Goal: Task Accomplishment & Management: Manage account settings

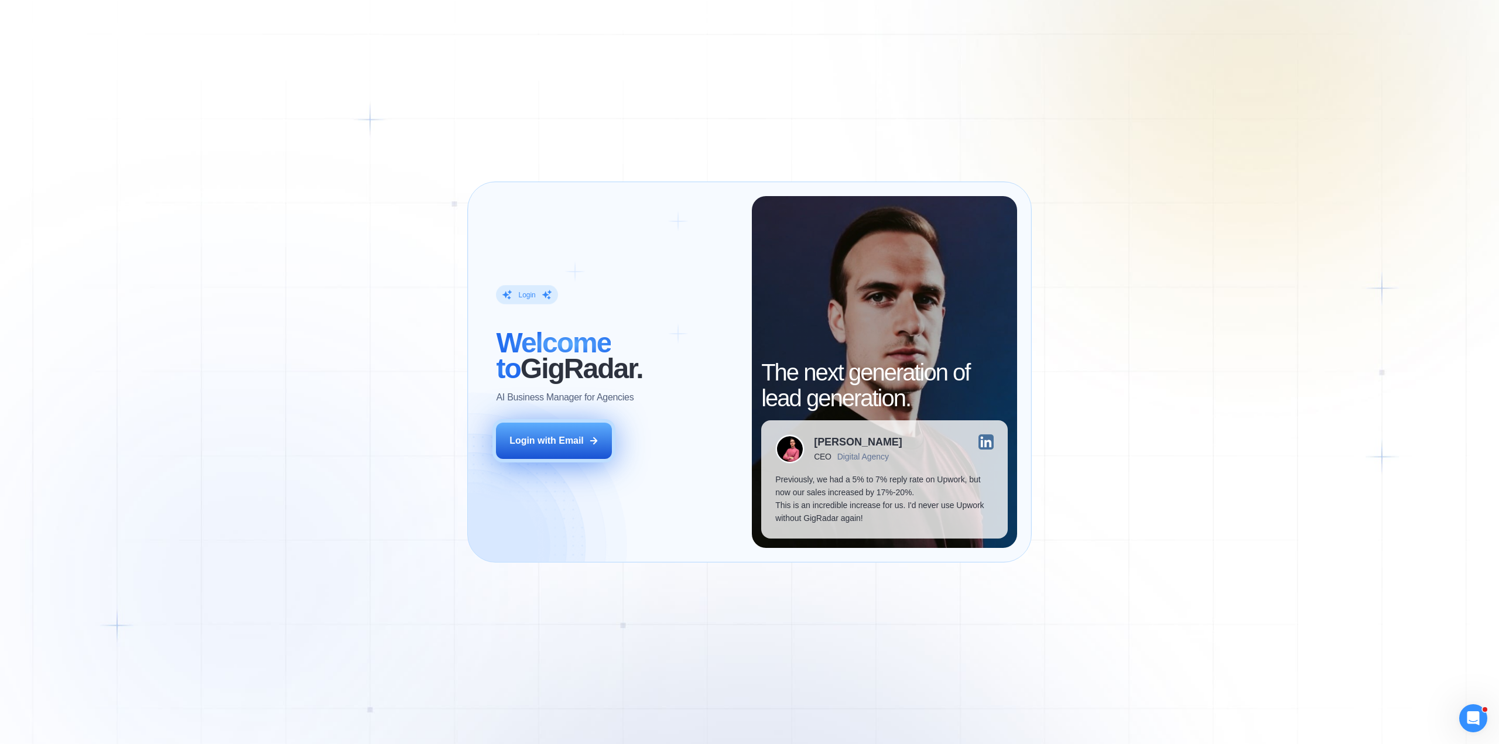
click at [568, 434] on div "Login with Email" at bounding box center [546, 440] width 74 height 13
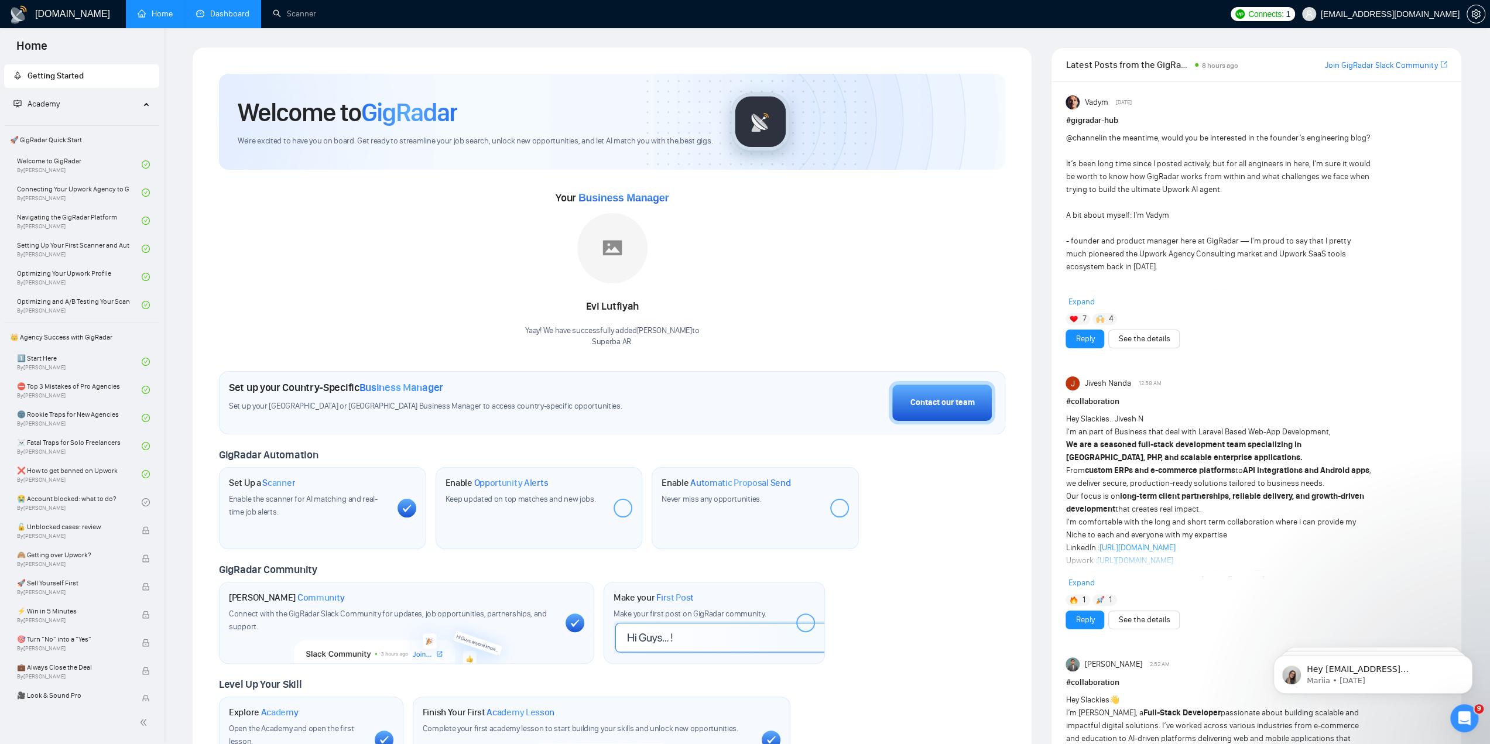
click at [221, 9] on link "Dashboard" at bounding box center [222, 14] width 53 height 10
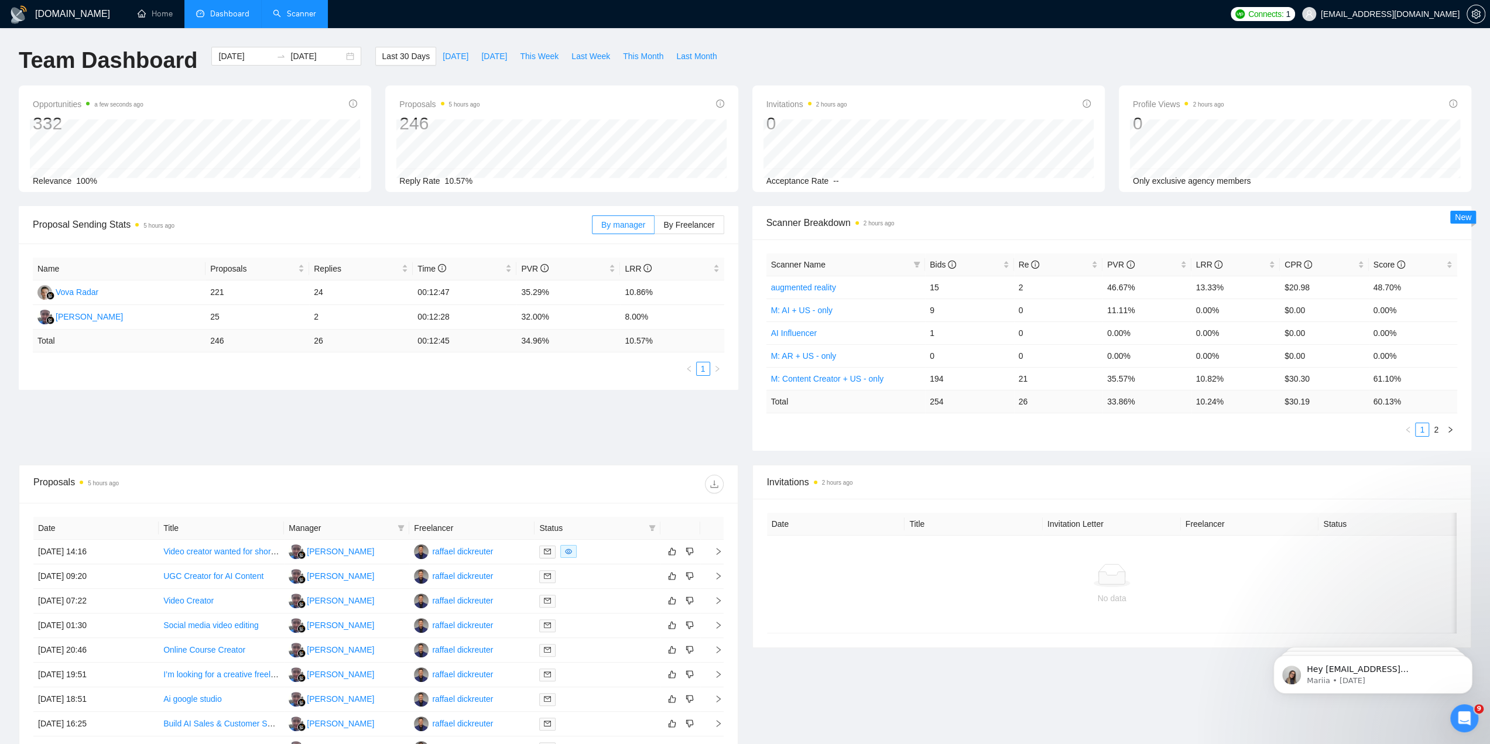
click at [306, 19] on link "Scanner" at bounding box center [294, 14] width 43 height 10
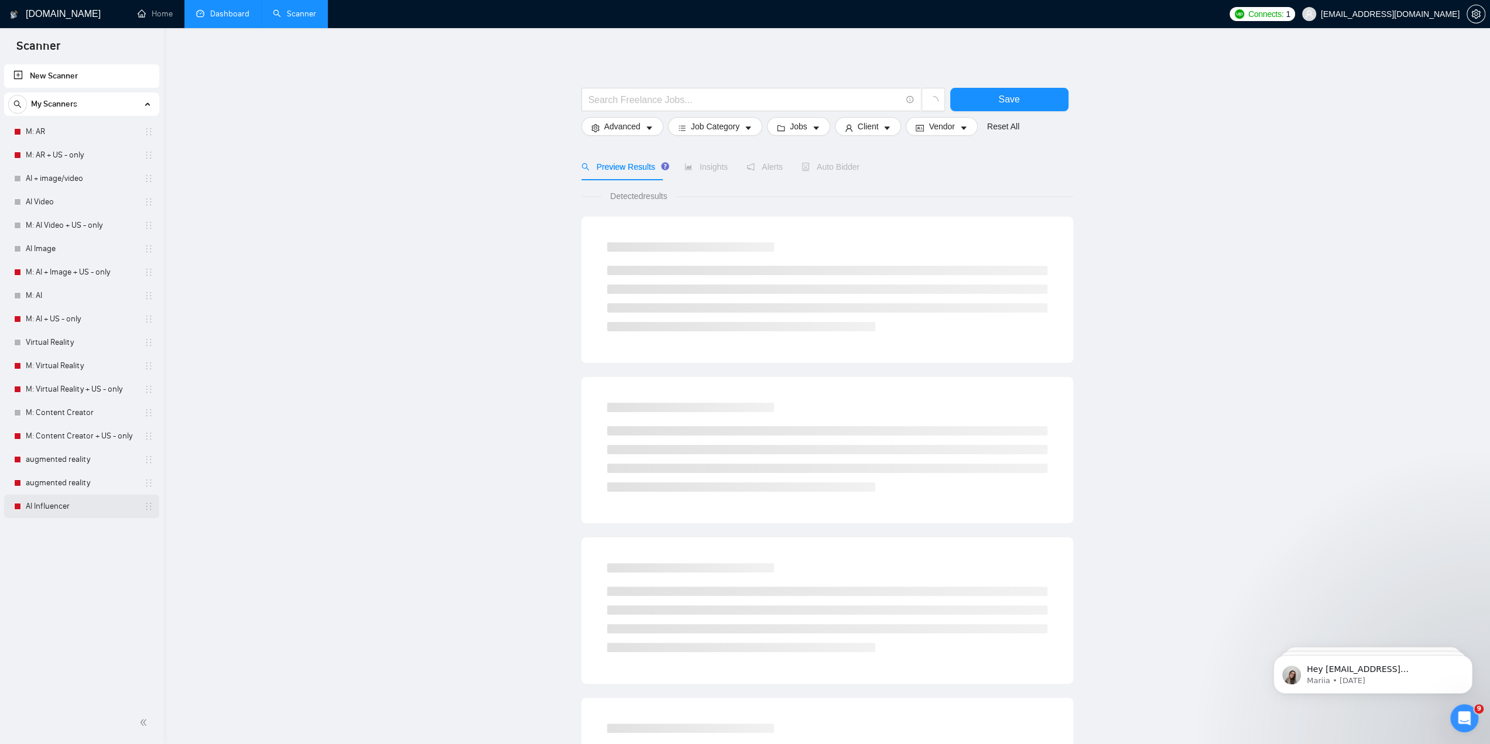
click at [20, 508] on div "Interrupted - Automatically Disabled" at bounding box center [77, 509] width 117 height 20
click at [41, 507] on link "AI Influencer" at bounding box center [81, 506] width 111 height 23
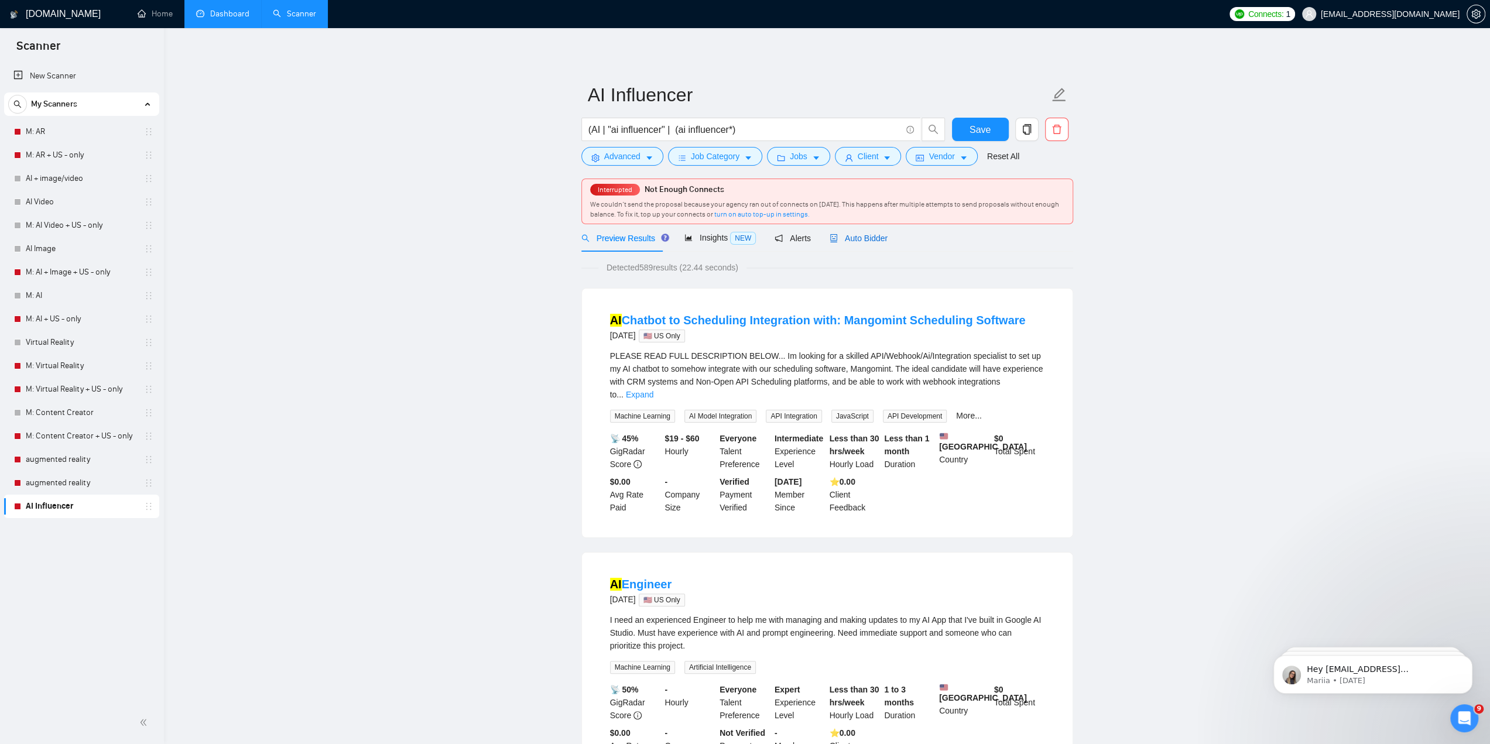
click at [854, 242] on span "Auto Bidder" at bounding box center [859, 238] width 58 height 9
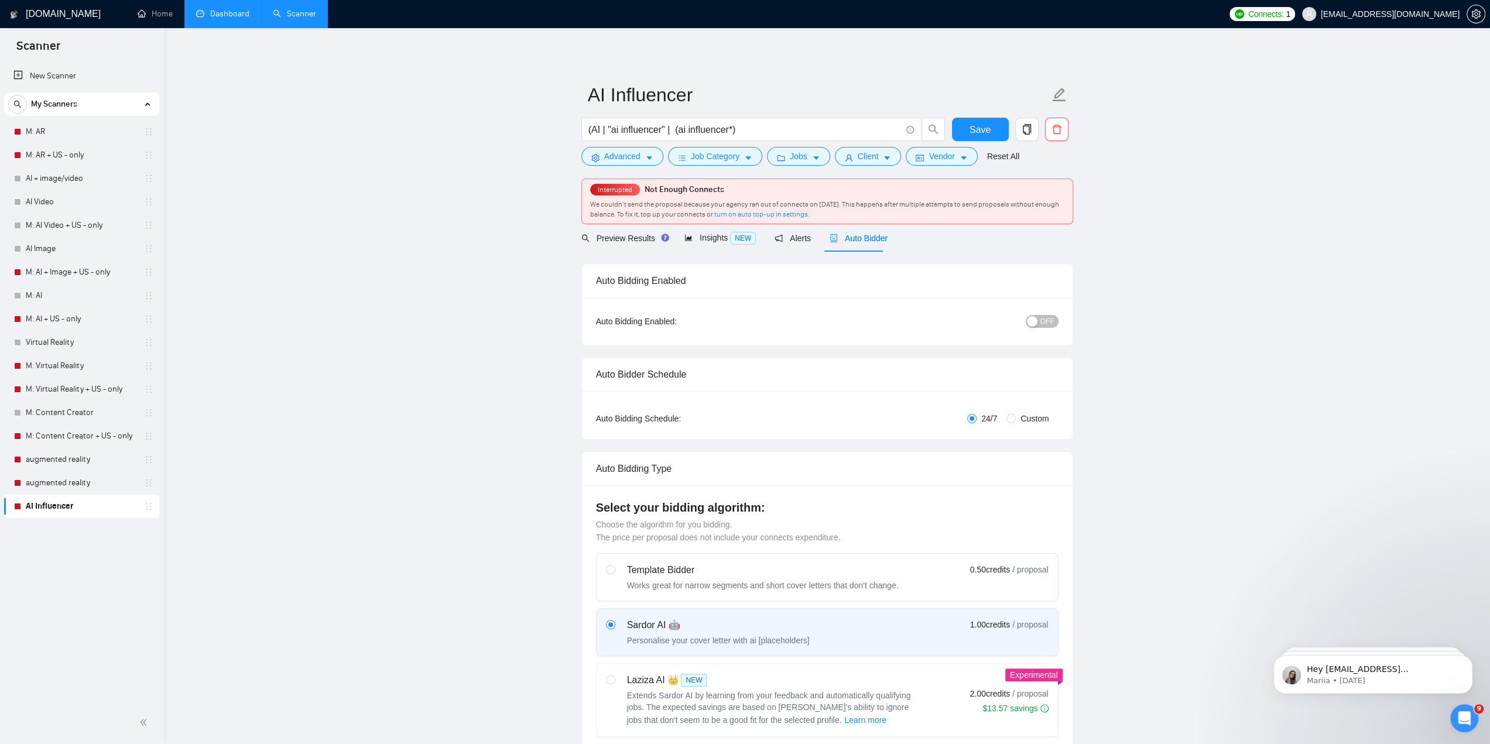
click at [1042, 321] on span "OFF" at bounding box center [1047, 321] width 14 height 13
drag, startPoint x: 54, startPoint y: 488, endPoint x: 852, endPoint y: 52, distance: 909.7
click at [54, 488] on link "augmented reality" at bounding box center [81, 482] width 111 height 23
click at [987, 125] on span "Save" at bounding box center [980, 129] width 21 height 15
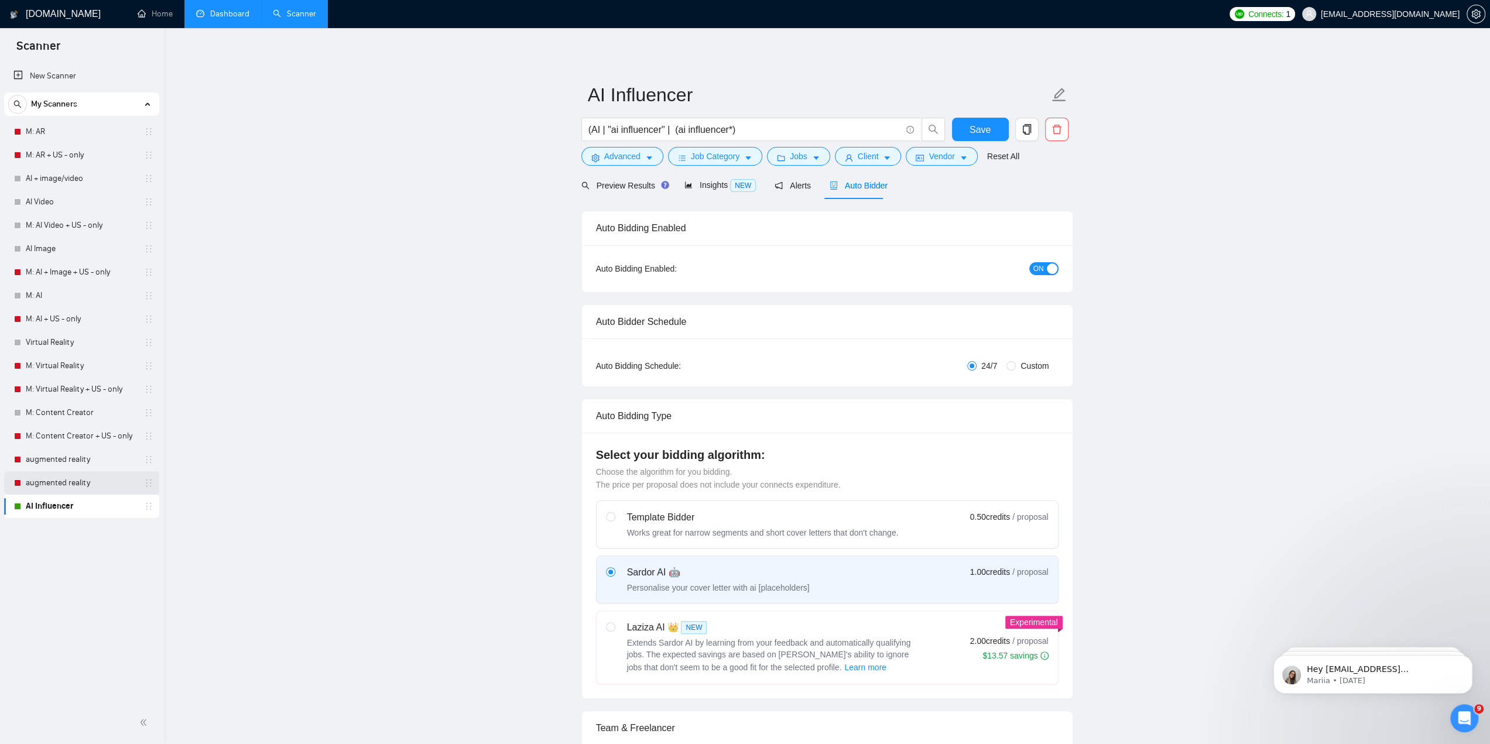
click at [46, 482] on link "augmented reality" at bounding box center [81, 482] width 111 height 23
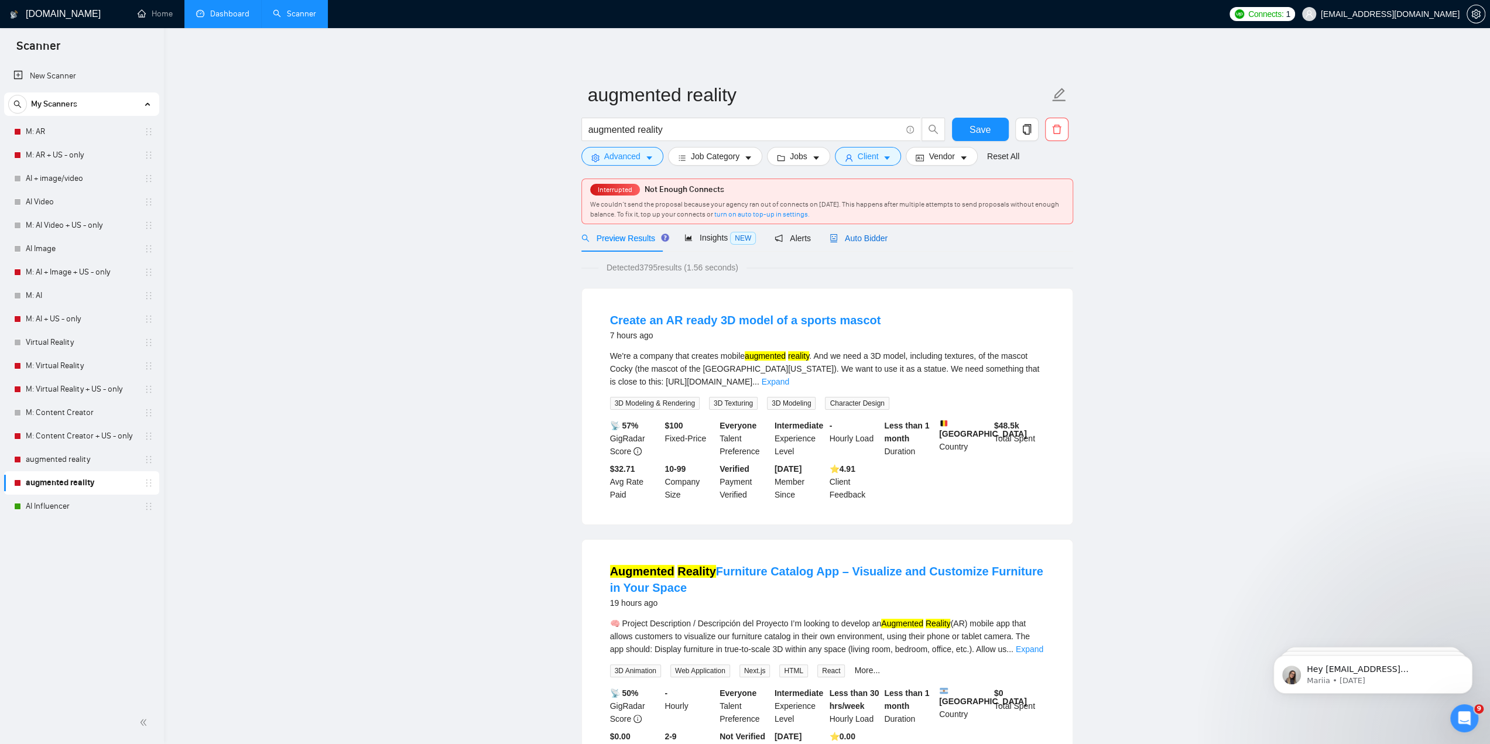
click at [878, 237] on span "Auto Bidder" at bounding box center [859, 238] width 58 height 9
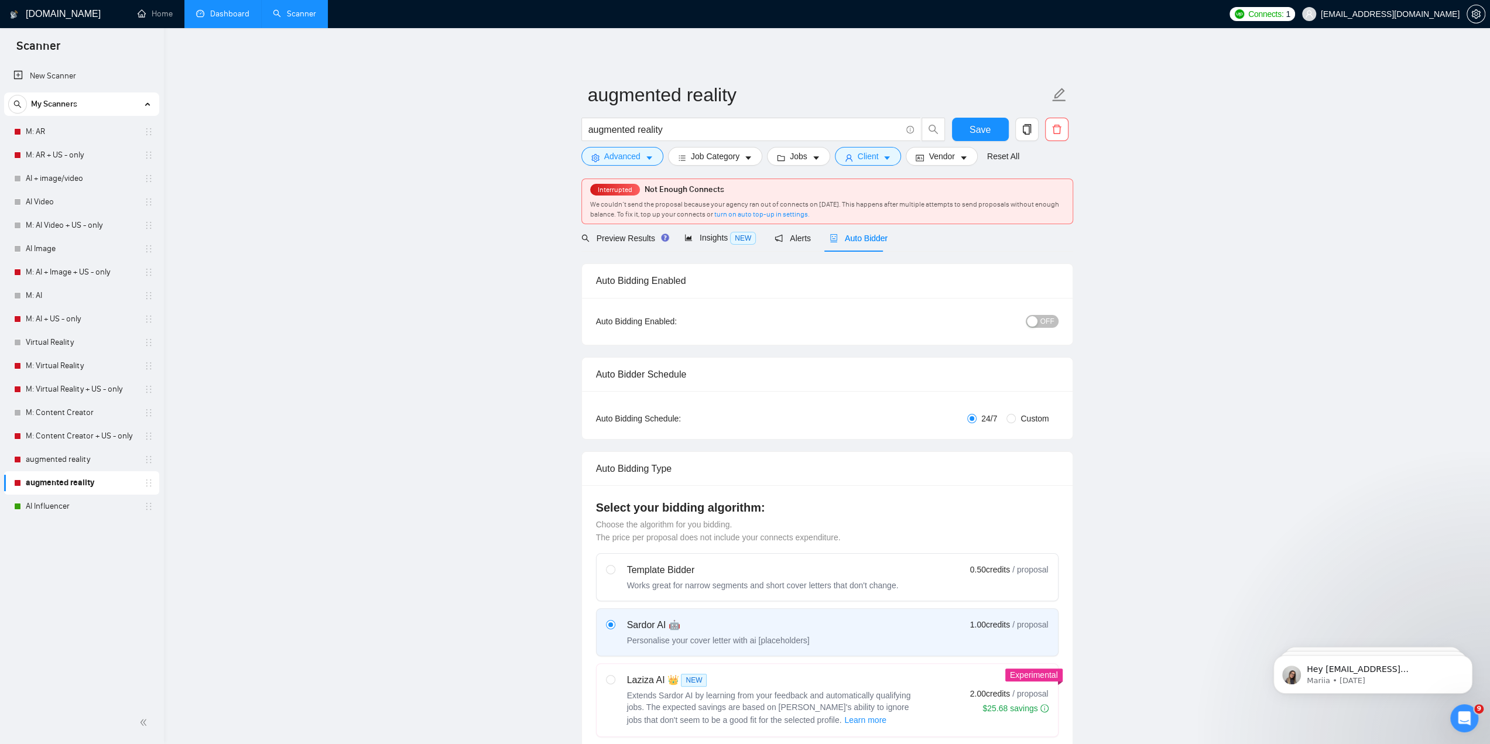
click at [1043, 318] on span "OFF" at bounding box center [1047, 321] width 14 height 13
click at [980, 131] on span "Save" at bounding box center [980, 129] width 21 height 15
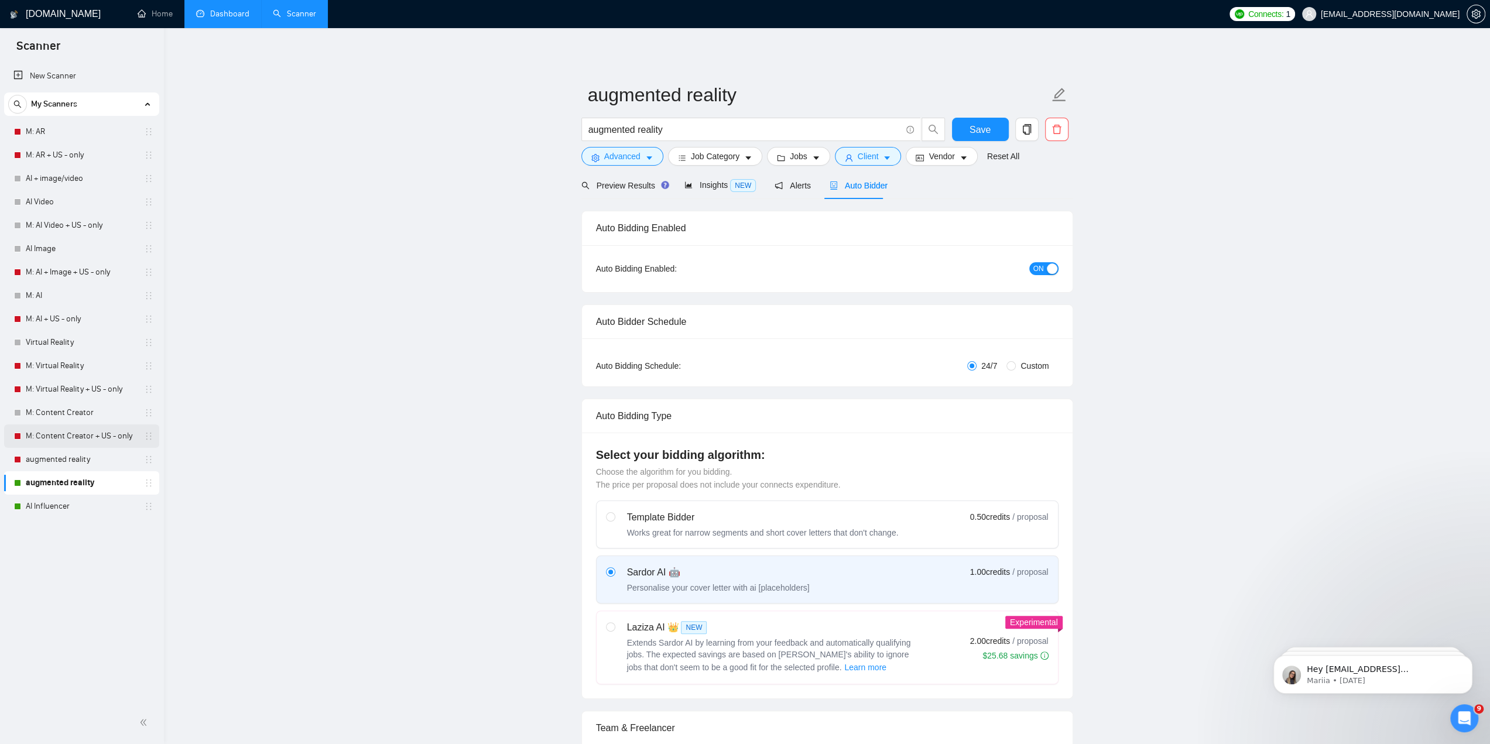
click at [87, 440] on link "M: Content Creator + US - only" at bounding box center [81, 435] width 111 height 23
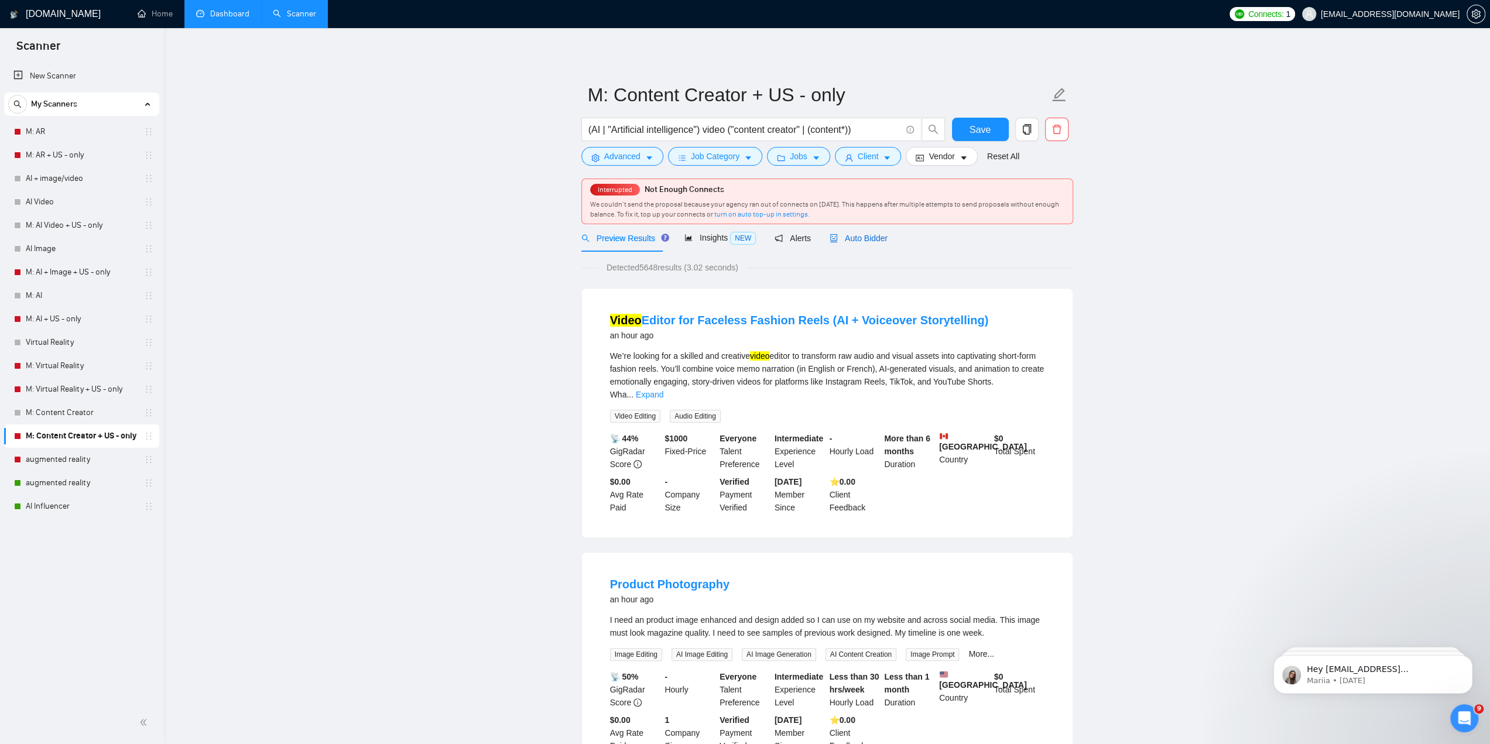
click at [843, 237] on span "Auto Bidder" at bounding box center [859, 238] width 58 height 9
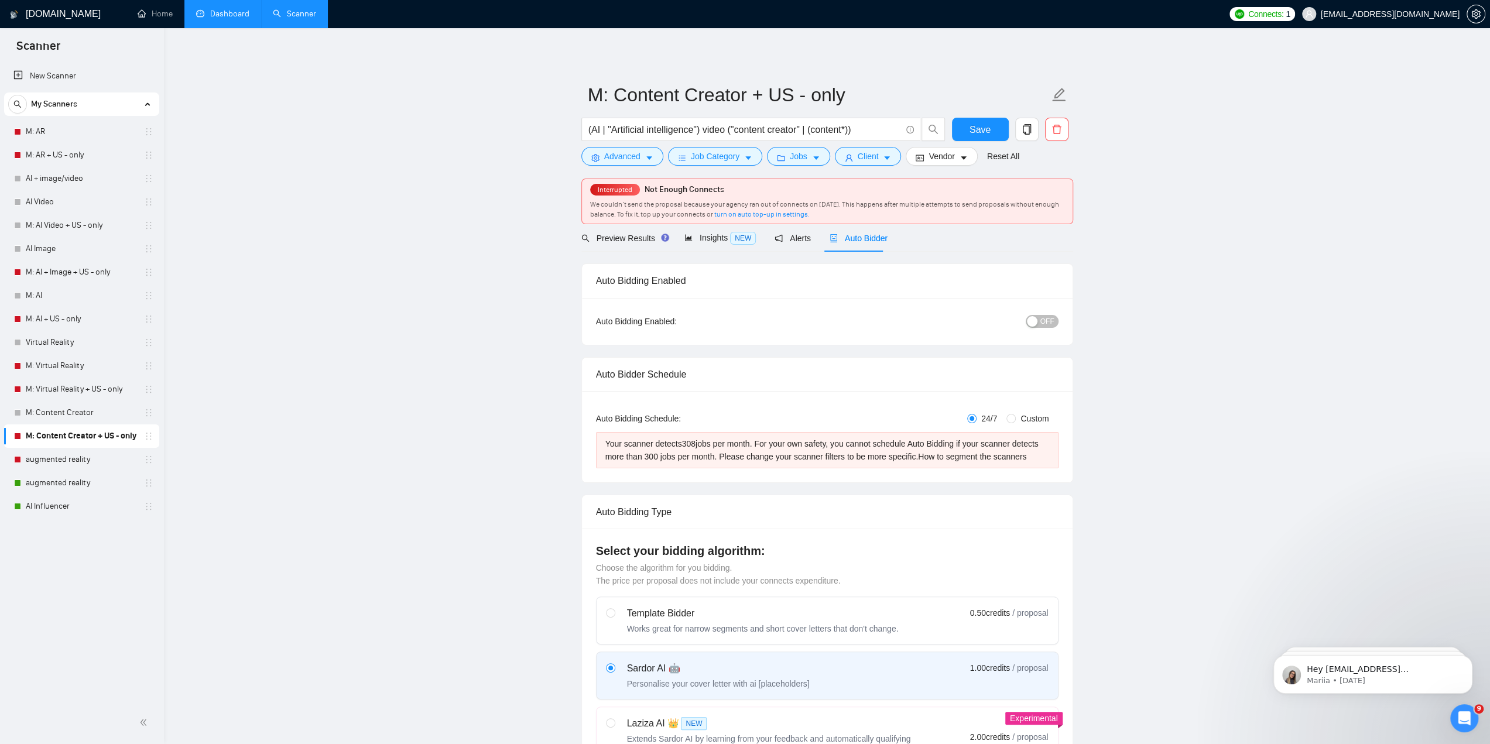
click at [1043, 317] on span "OFF" at bounding box center [1047, 321] width 14 height 13
click at [975, 122] on span "Save" at bounding box center [980, 129] width 21 height 15
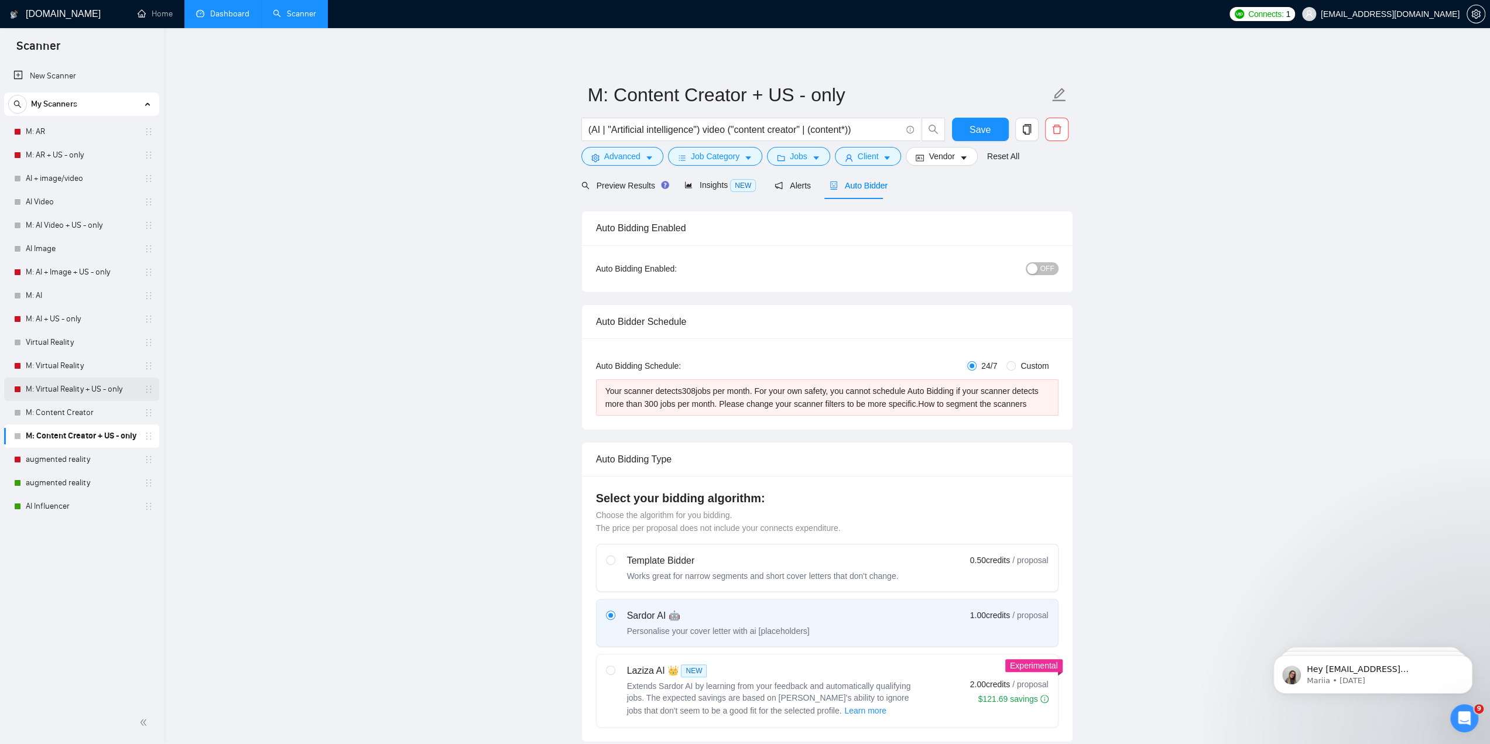
click at [65, 383] on link "M: Virtual Reality + US - only" at bounding box center [81, 389] width 111 height 23
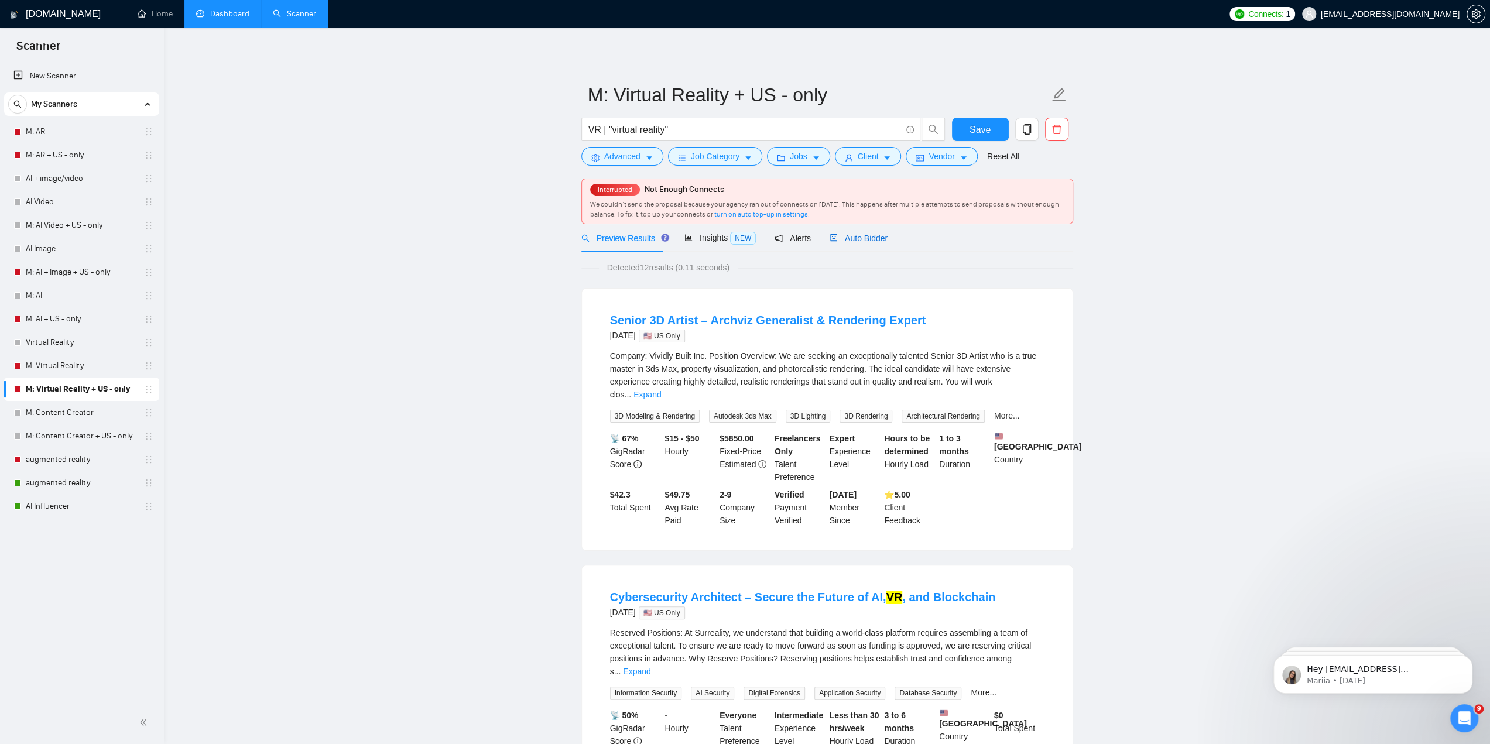
click at [873, 241] on span "Auto Bidder" at bounding box center [859, 238] width 58 height 9
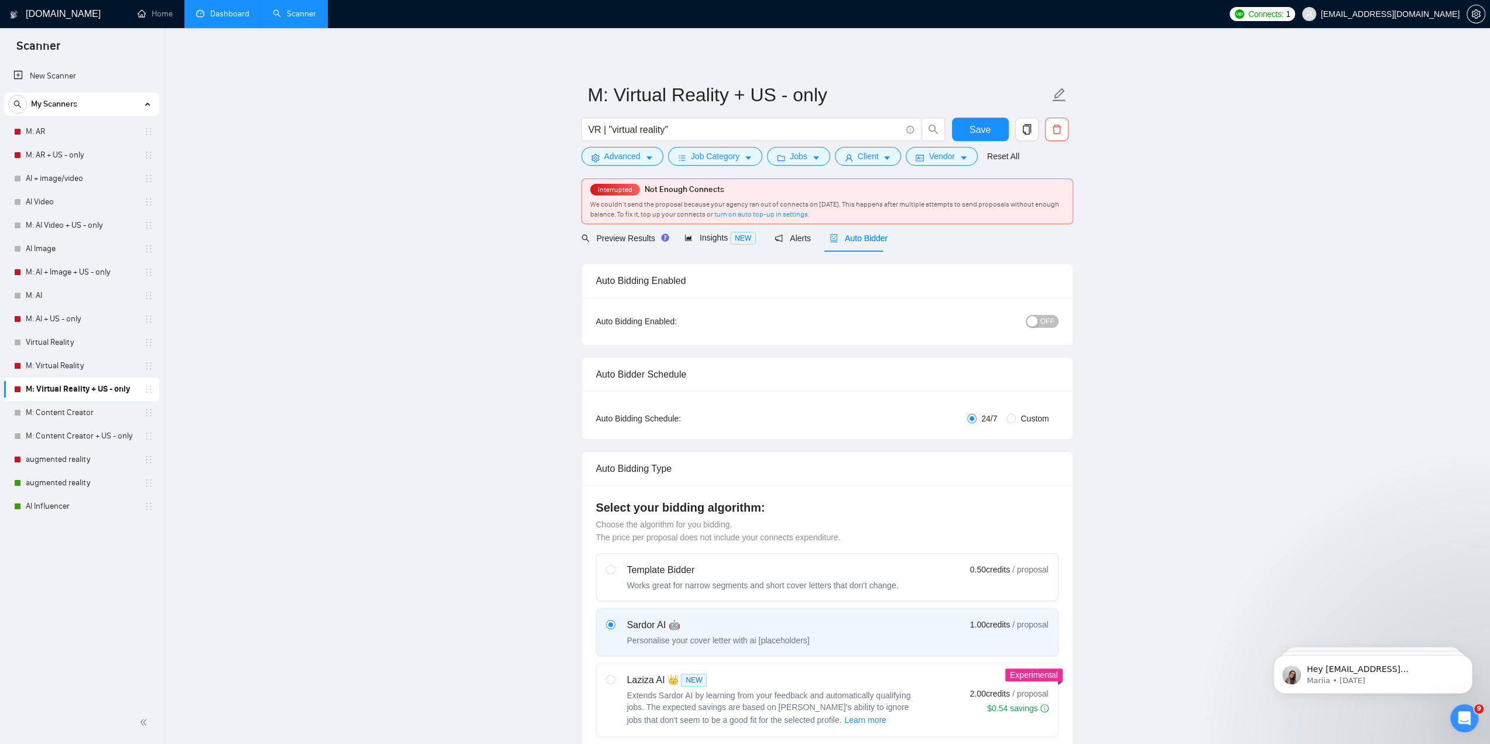
click at [1040, 321] on button "OFF" at bounding box center [1042, 321] width 33 height 13
click at [978, 125] on span "Save" at bounding box center [980, 129] width 21 height 15
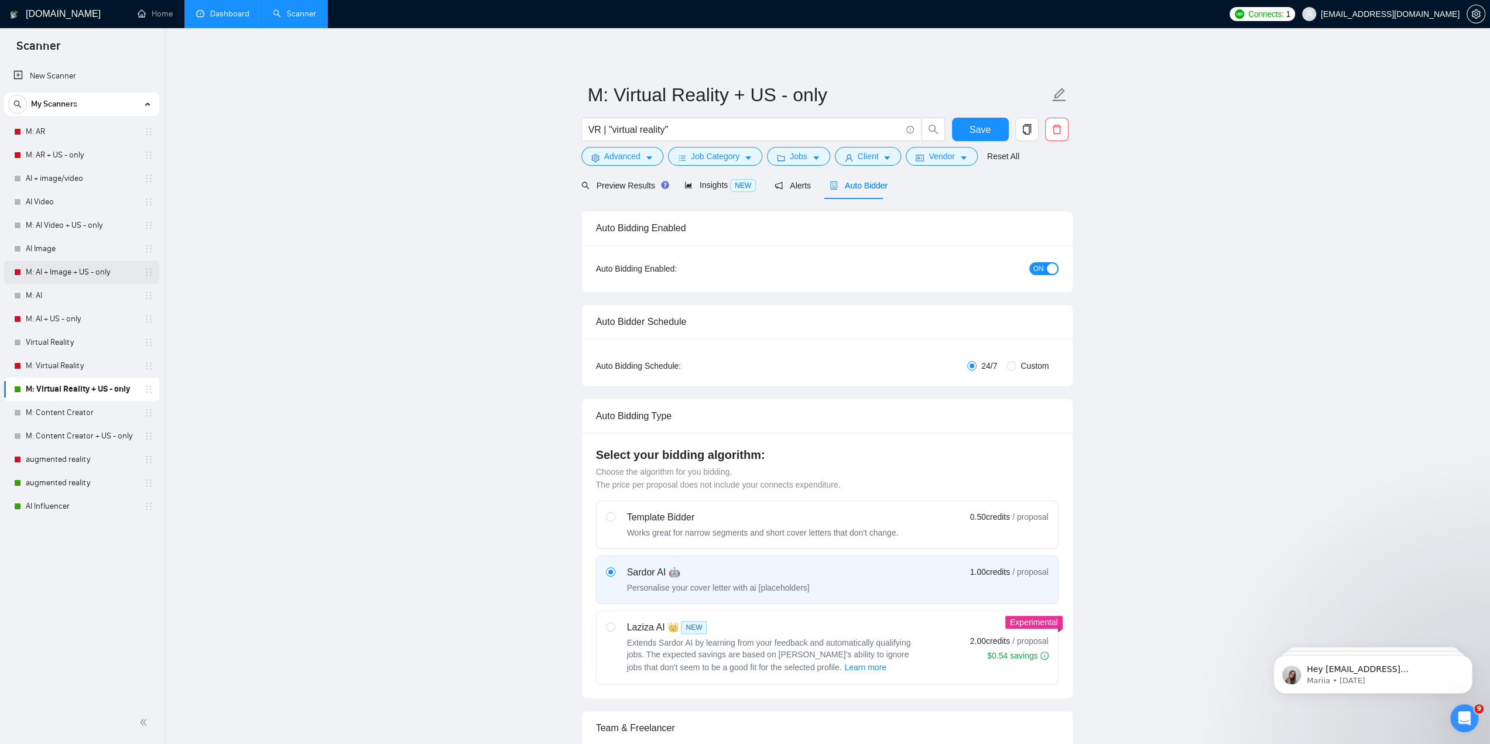
click at [40, 272] on link "M: AI + Image + US - only" at bounding box center [81, 272] width 111 height 23
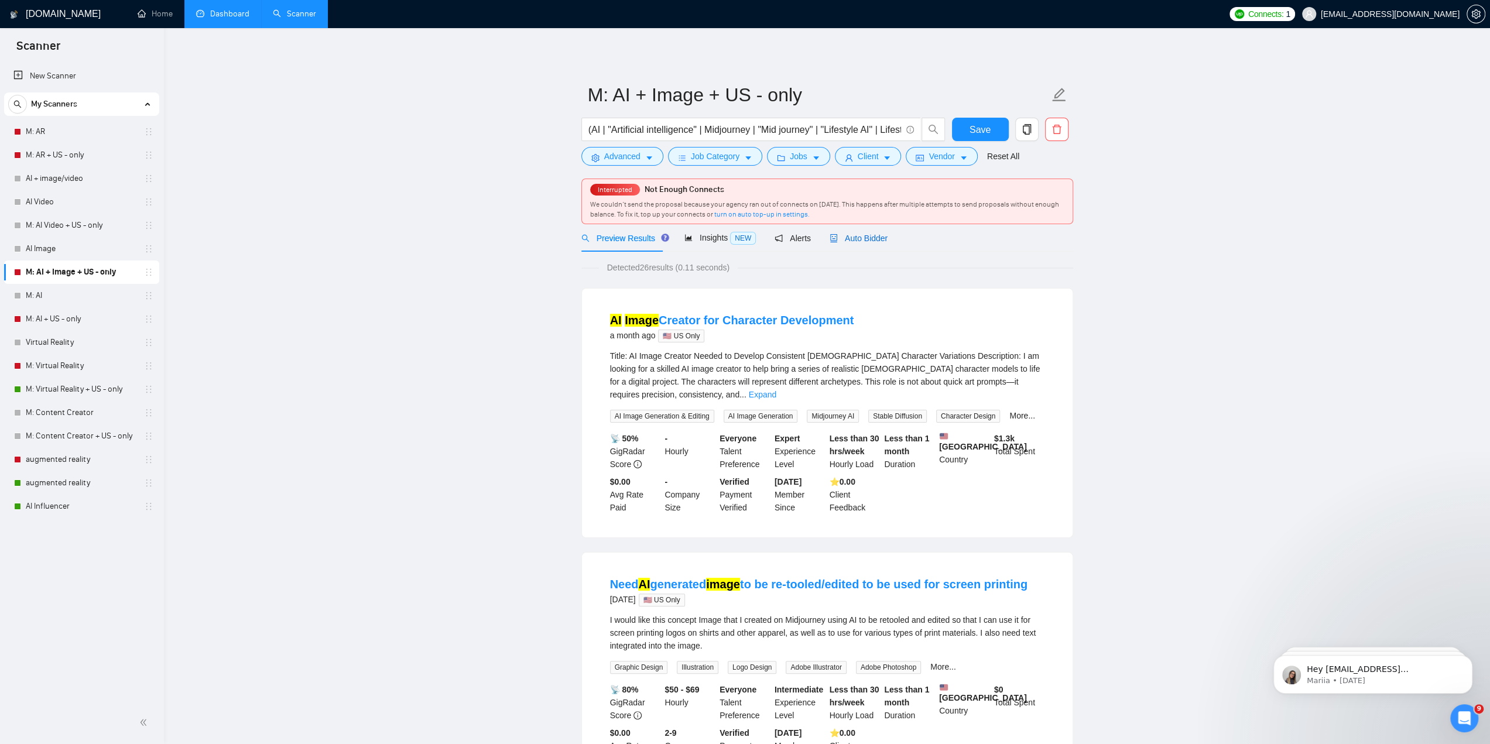
click at [871, 241] on span "Auto Bidder" at bounding box center [859, 238] width 58 height 9
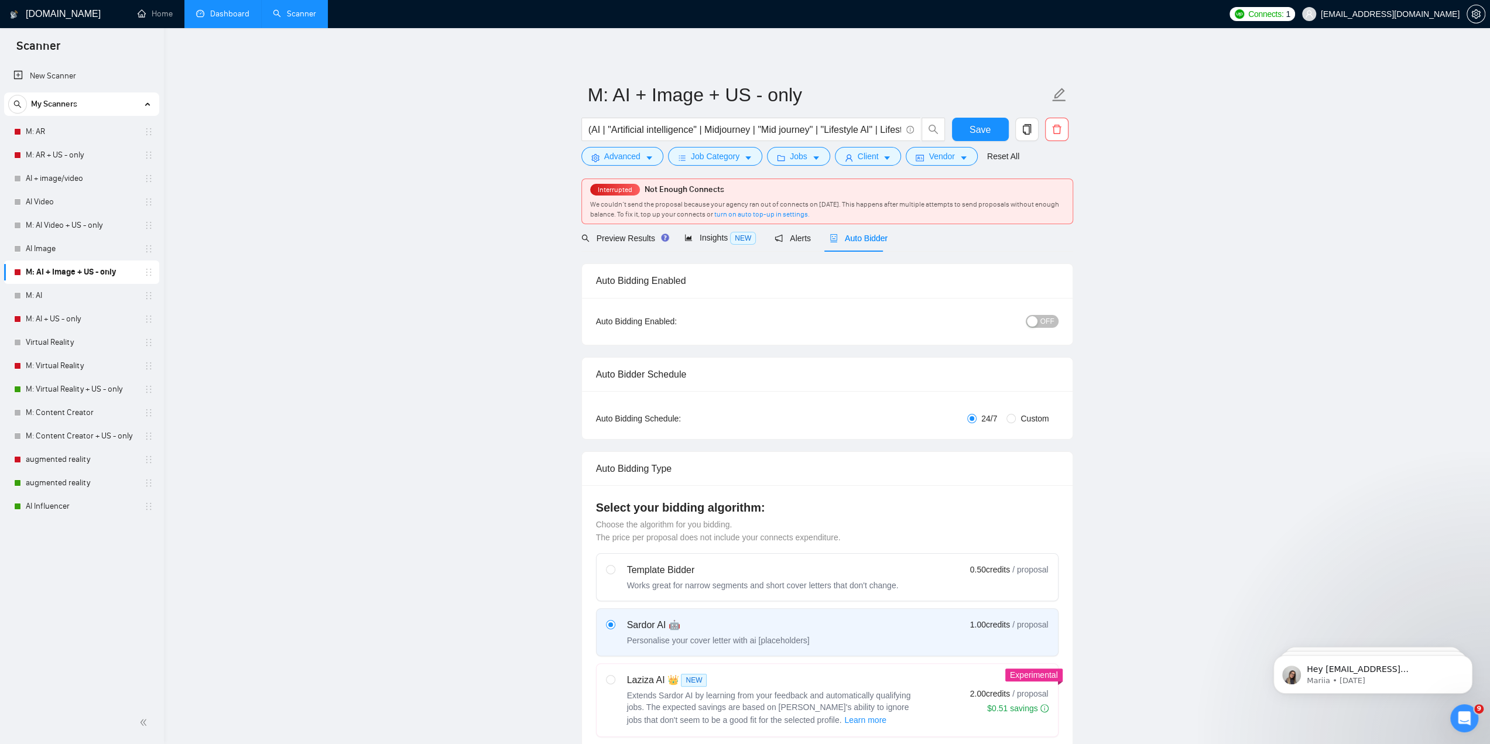
click at [1045, 319] on span "OFF" at bounding box center [1047, 321] width 14 height 13
click at [980, 128] on span "Save" at bounding box center [980, 129] width 21 height 15
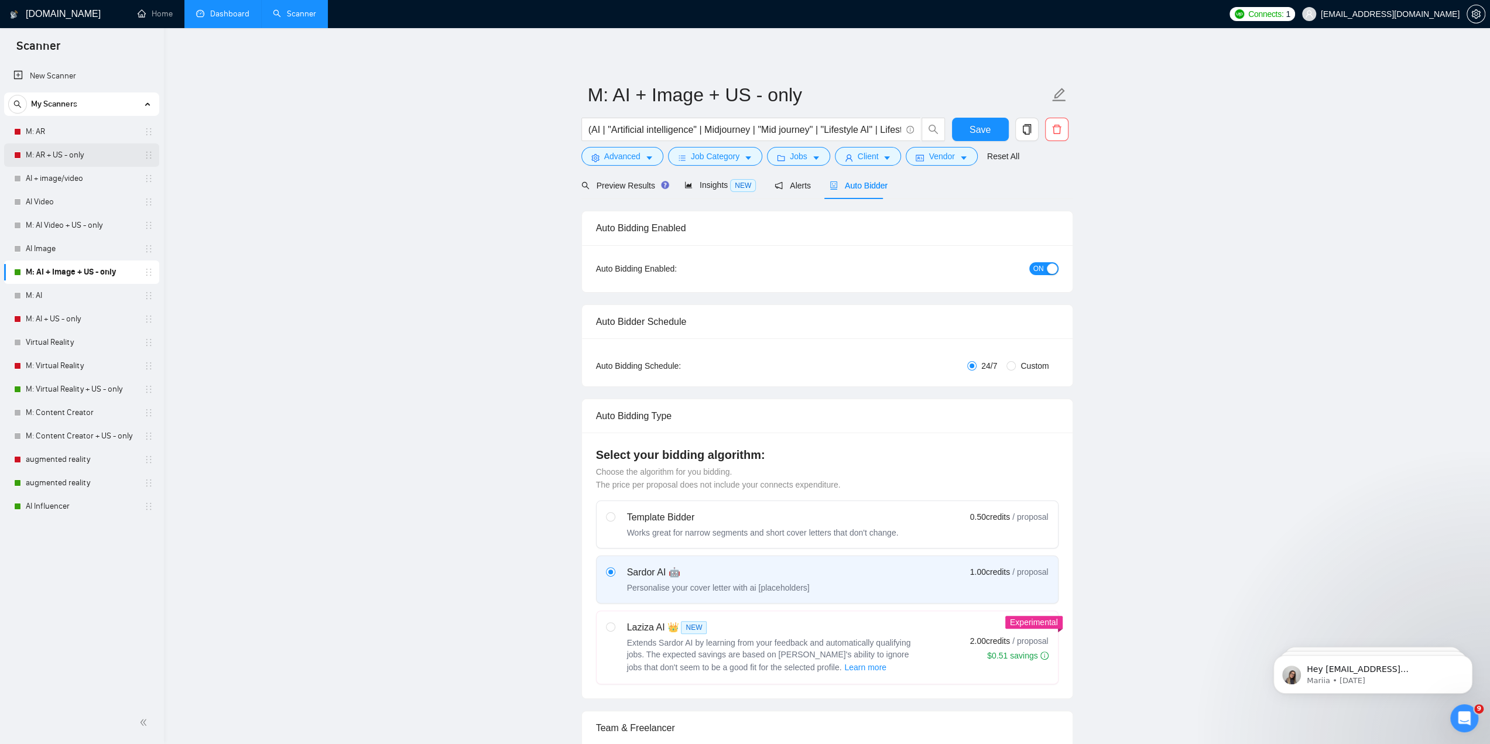
click at [48, 153] on link "M: AR + US - only" at bounding box center [81, 154] width 111 height 23
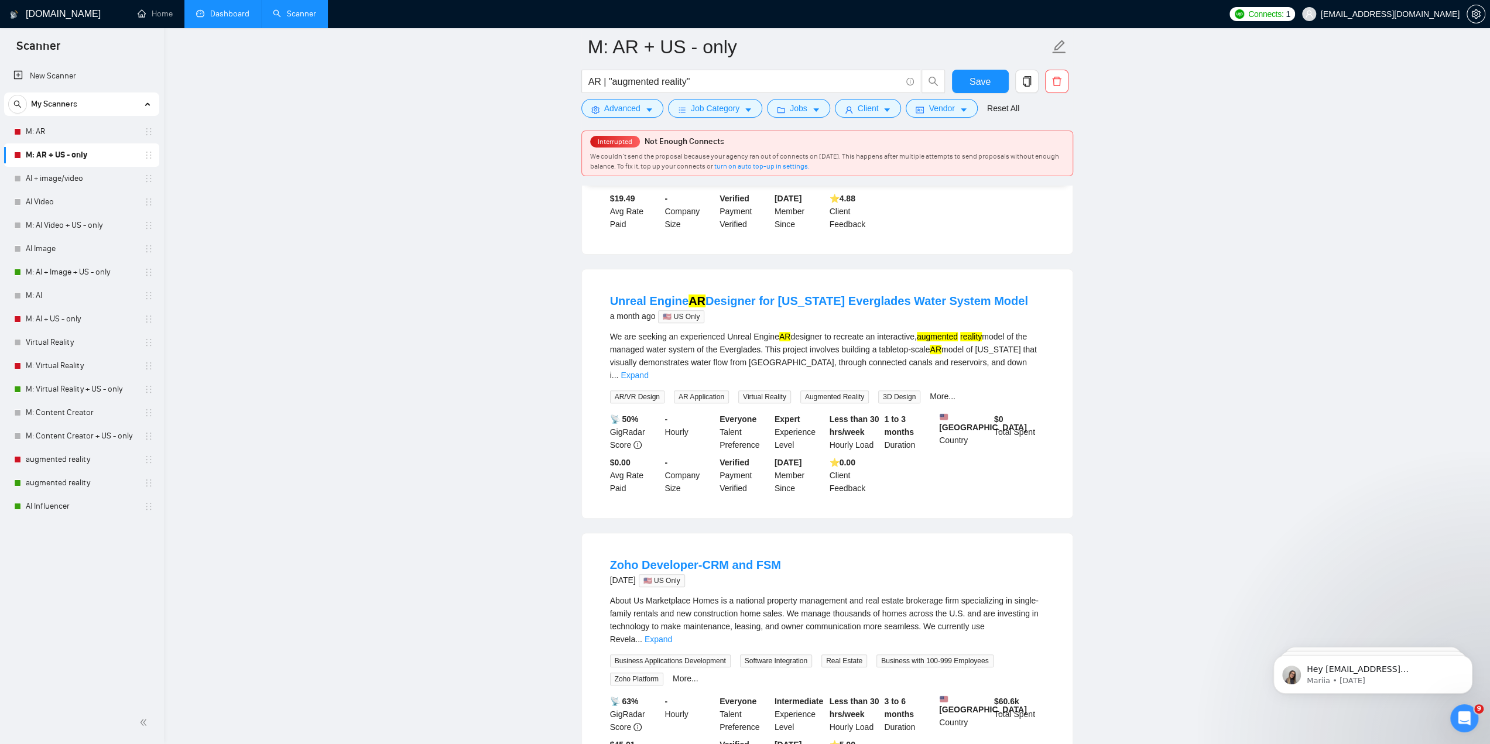
scroll to position [351, 0]
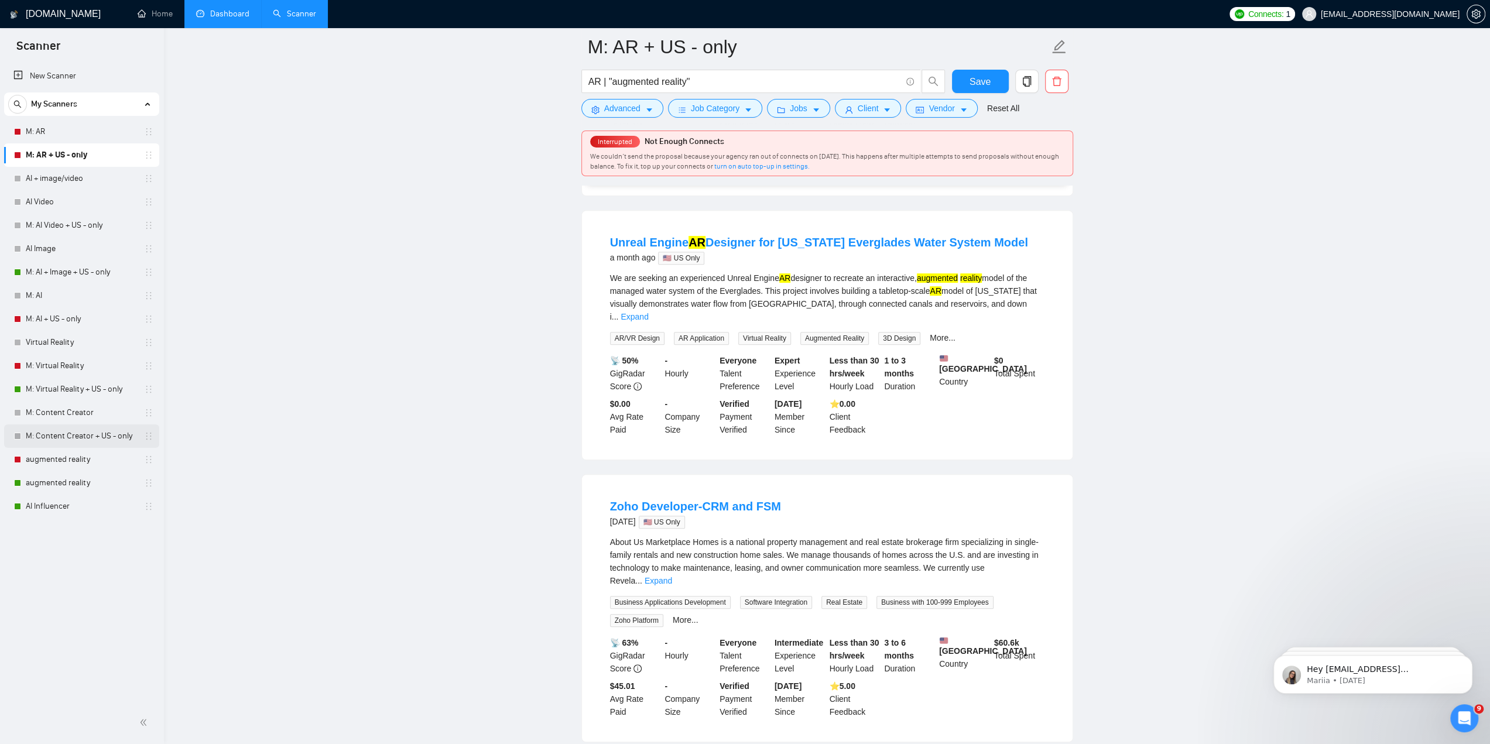
click at [55, 439] on link "M: Content Creator + US - only" at bounding box center [81, 435] width 111 height 23
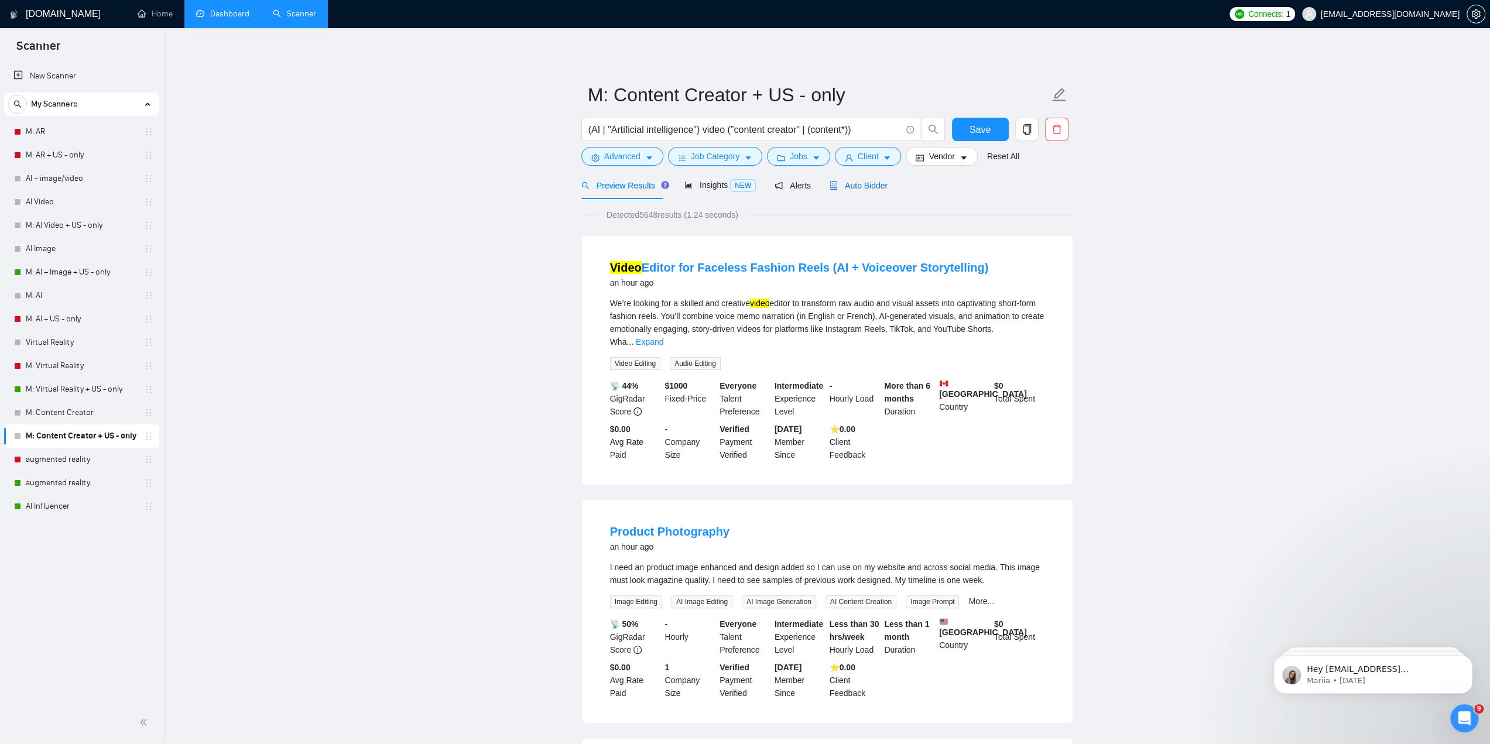
click at [862, 186] on span "Auto Bidder" at bounding box center [859, 185] width 58 height 9
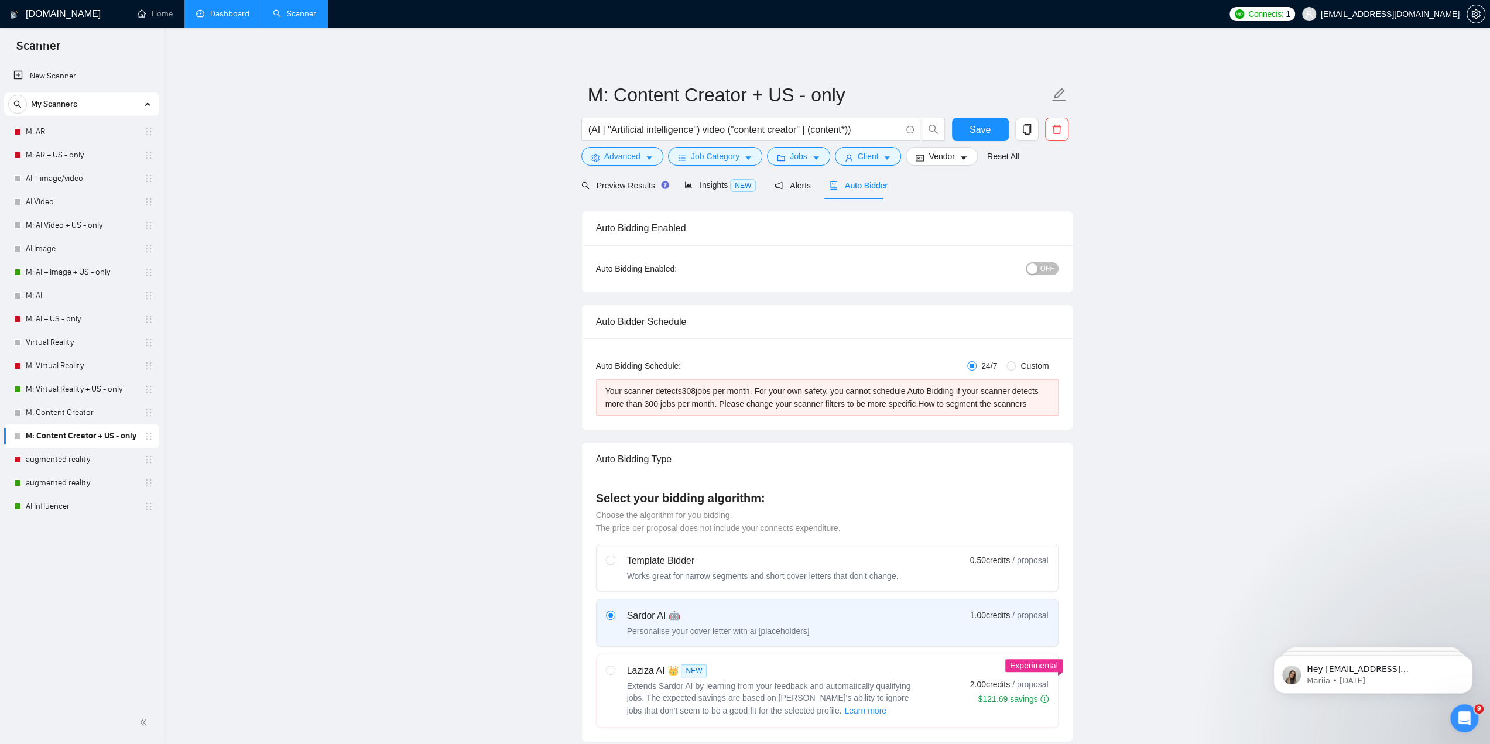
click at [1037, 269] on div "button" at bounding box center [1032, 268] width 11 height 11
click at [980, 127] on span "Save" at bounding box center [980, 129] width 21 height 15
